Goal: Task Accomplishment & Management: Manage account settings

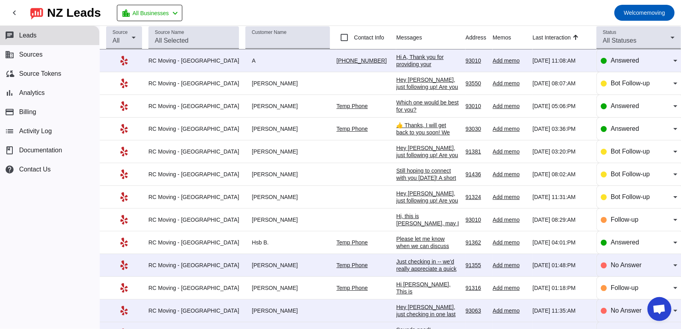
click at [396, 64] on div "Hi A, Thank you for providing your information! We'll get back to you as soon a…" at bounding box center [427, 71] width 63 height 36
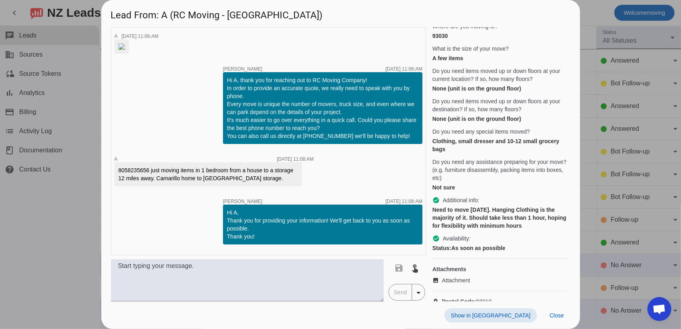
scroll to position [160, 0]
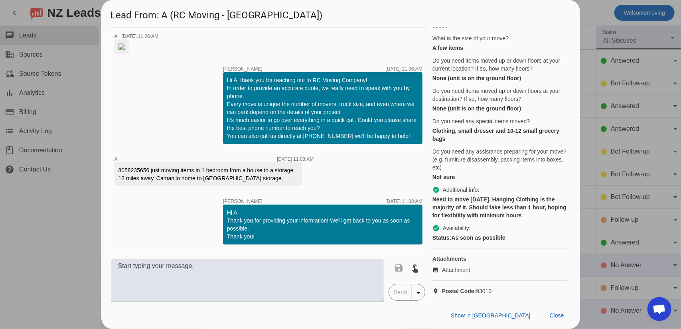
click at [298, 230] on div "Hi A, Thank you for providing your information! We'll get back to you as soon a…" at bounding box center [322, 225] width 191 height 32
click at [245, 177] on div "8058235656 just moving items in 1 bedroom from a house to a storage 12 miles aw…" at bounding box center [208, 174] width 180 height 16
click at [251, 182] on div "8058235656 just moving items in 1 bedroom from a house to a storage 12 miles aw…" at bounding box center [208, 174] width 180 height 16
click at [260, 182] on div "8058235656 just moving items in 1 bedroom from a house to a storage 12 miles aw…" at bounding box center [208, 174] width 180 height 16
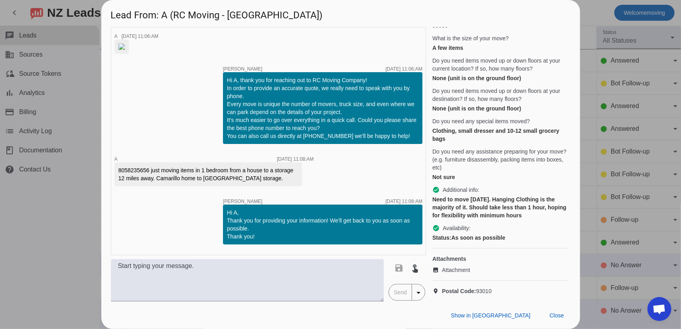
scroll to position [0, 0]
drag, startPoint x: 272, startPoint y: 221, endPoint x: 269, endPoint y: 217, distance: 4.8
click at [274, 182] on div "8058235656 just moving items in 1 bedroom from a house to a storage 12 miles aw…" at bounding box center [208, 174] width 180 height 16
drag, startPoint x: 227, startPoint y: 179, endPoint x: 231, endPoint y: 182, distance: 4.9
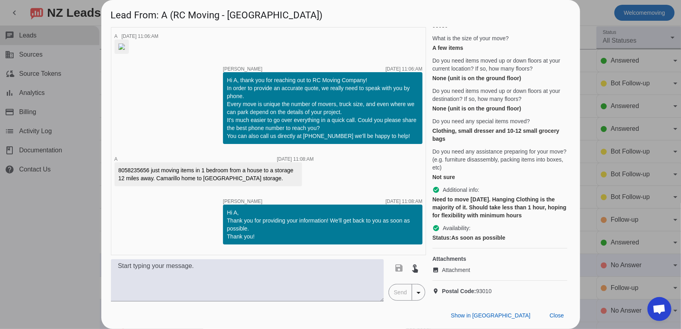
click at [228, 179] on div "8058235656 just moving items in 1 bedroom from a house to a storage 12 miles aw…" at bounding box center [208, 174] width 180 height 16
click at [245, 181] on div "8058235656 just moving items in 1 bedroom from a house to a storage 12 miles aw…" at bounding box center [208, 174] width 180 height 16
click at [248, 182] on div "8058235656 just moving items in 1 bedroom from a house to a storage 12 miles aw…" at bounding box center [208, 174] width 180 height 16
click at [554, 314] on span "Close" at bounding box center [557, 315] width 14 height 6
